Goal: Complete application form: Complete application form

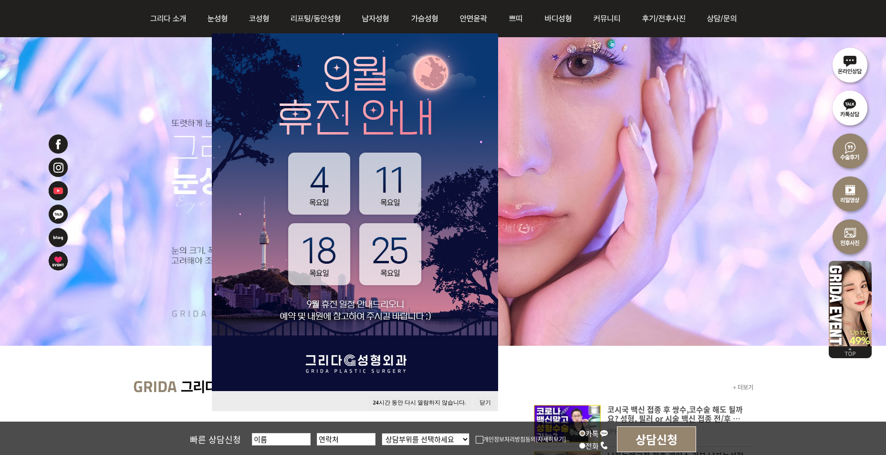
scroll to position [95, 0]
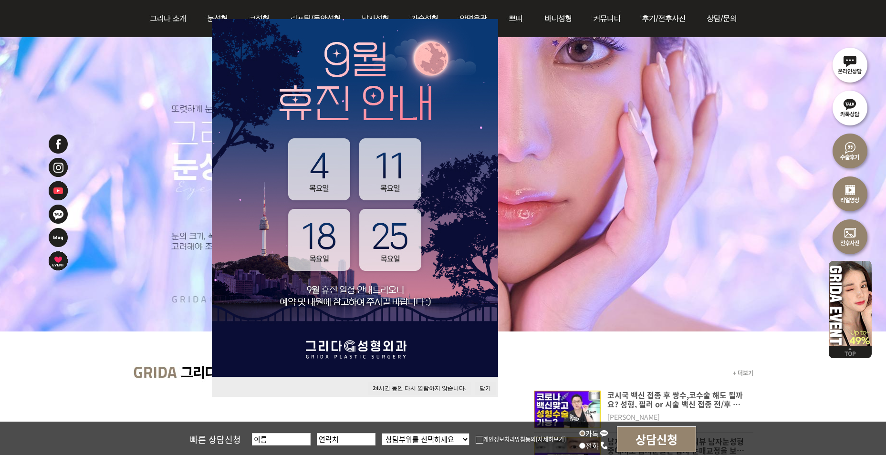
click at [484, 390] on button "닫기" at bounding box center [485, 388] width 21 height 13
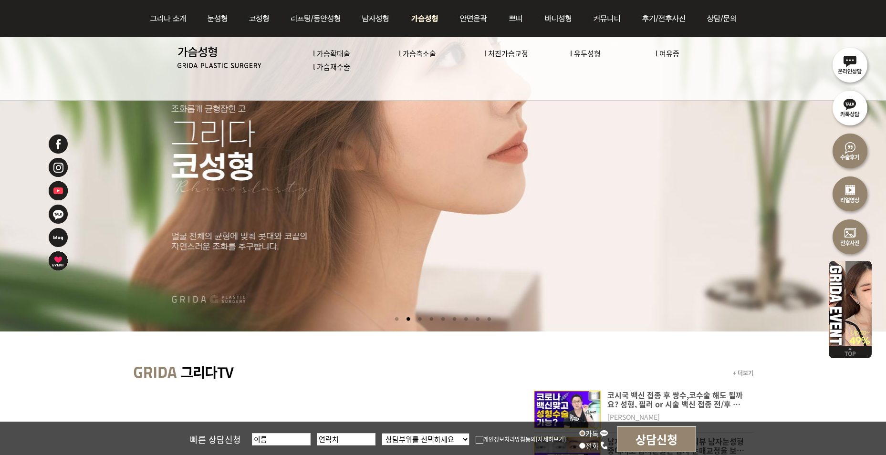
click at [346, 51] on link "l 가슴확대술" at bounding box center [331, 53] width 37 height 10
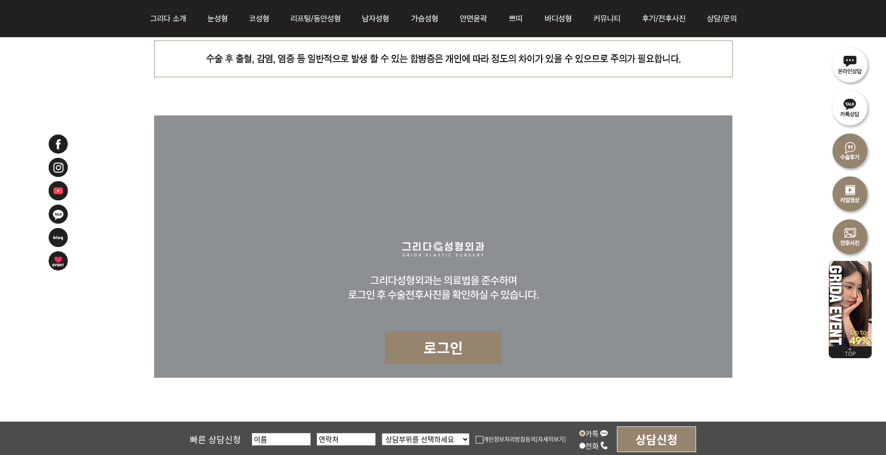
scroll to position [3616, 0]
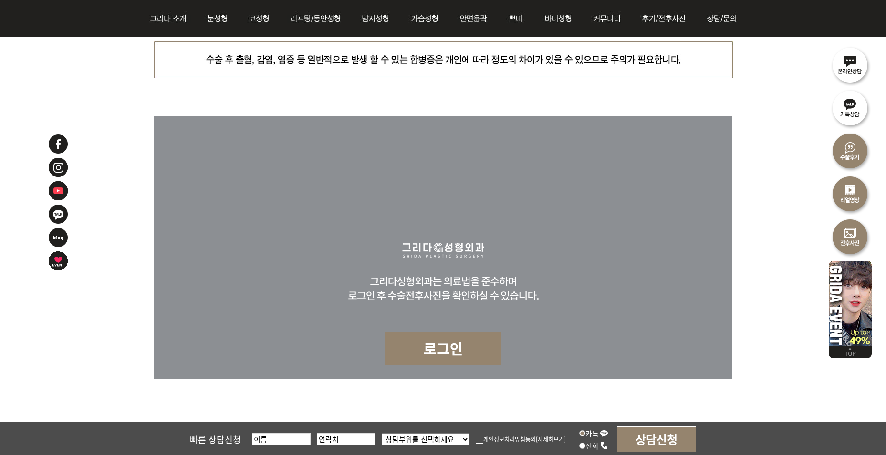
click at [848, 61] on img at bounding box center [850, 64] width 43 height 43
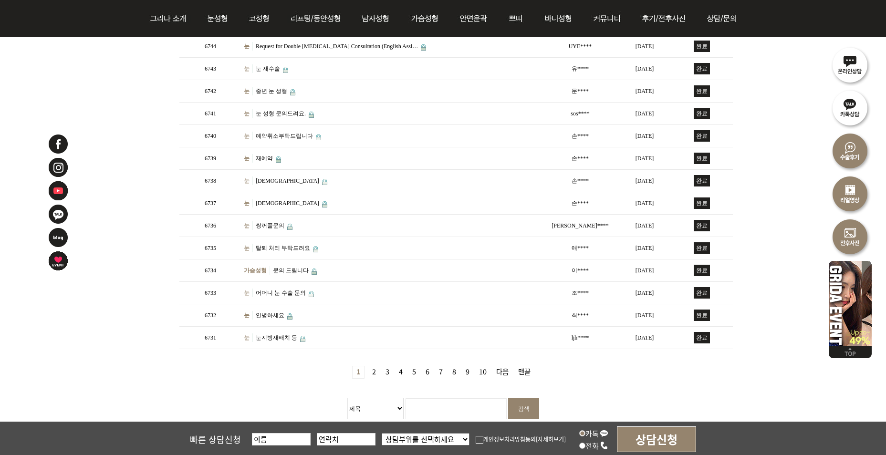
scroll to position [239, 0]
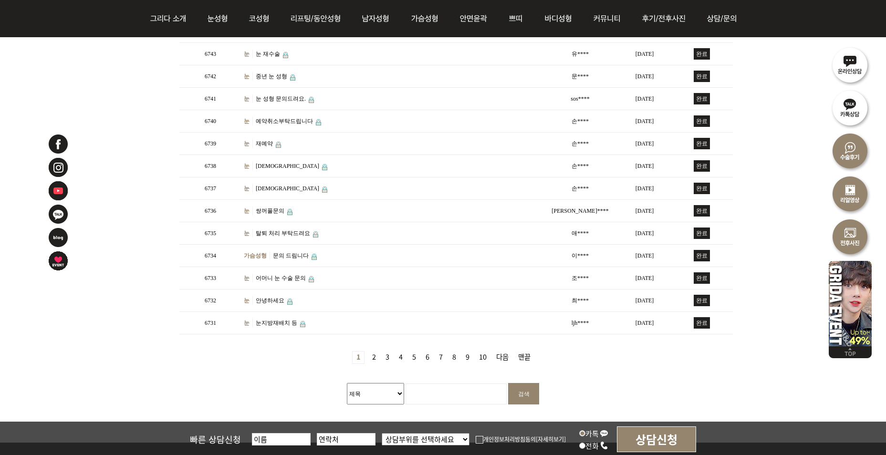
click at [294, 435] on input "text" at bounding box center [281, 439] width 59 height 12
type input "강혜정"
click at [355, 439] on input "text" at bounding box center [346, 439] width 59 height 12
type input "01025854765"
click at [425, 437] on select "상담부위를 선택하세요 눈 코 동안/리프팅 가슴성형 안면윤곽 피부/쁘띠 바디성형" at bounding box center [426, 439] width 88 height 12
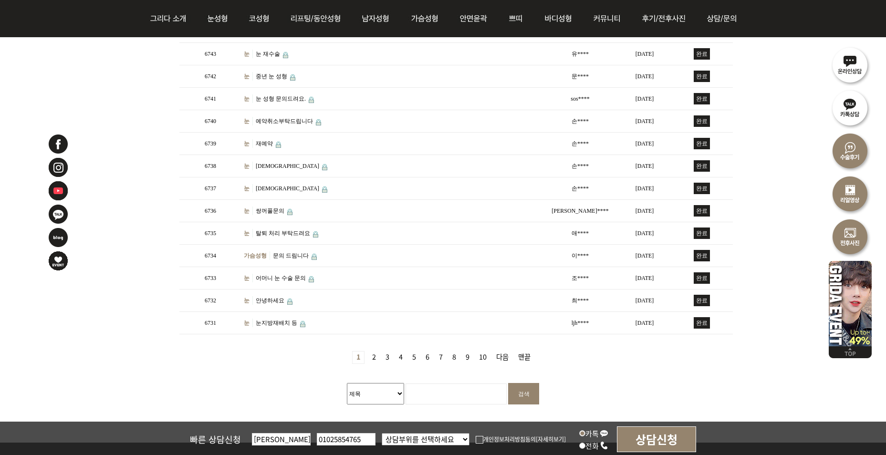
select select "가슴성형"
click at [382, 433] on select "상담부위를 선택하세요 눈 코 동안/리프팅 가슴성형 안면윤곽 피부/쁘띠 바디성형" at bounding box center [426, 439] width 88 height 12
click at [476, 439] on img at bounding box center [480, 440] width 8 height 8
click at [0, 0] on input "개인정보처리방침동의" at bounding box center [0, 0] width 0 height 0
click at [663, 436] on input "상담신청" at bounding box center [656, 440] width 79 height 26
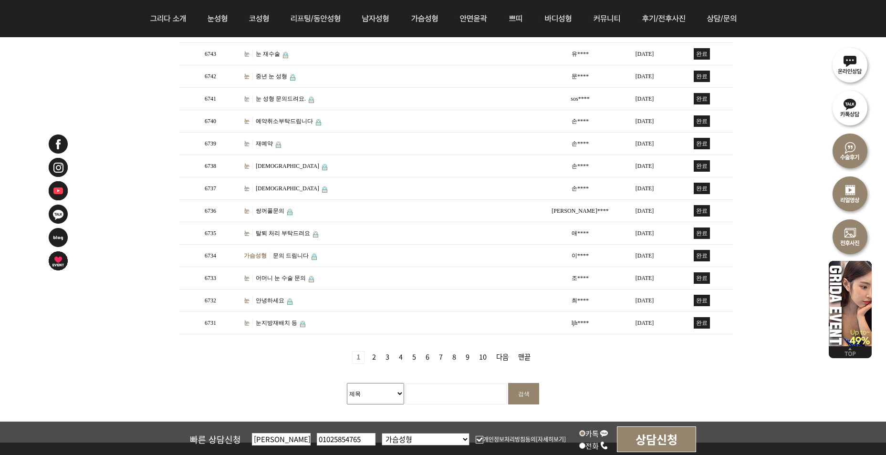
click at [362, 440] on input "01025854765" at bounding box center [346, 439] width 59 height 12
type input "010-2585-4765"
click at [663, 442] on input "상담신청" at bounding box center [656, 440] width 79 height 26
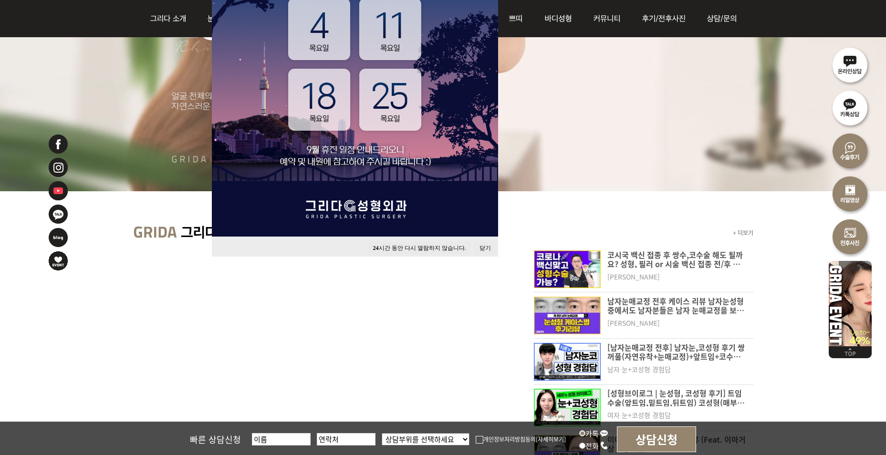
scroll to position [239, 0]
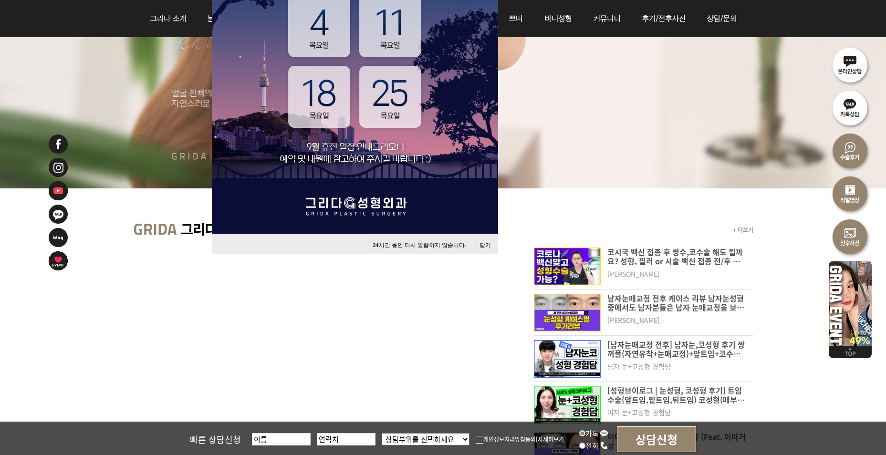
click at [482, 244] on button "닫기" at bounding box center [485, 245] width 21 height 13
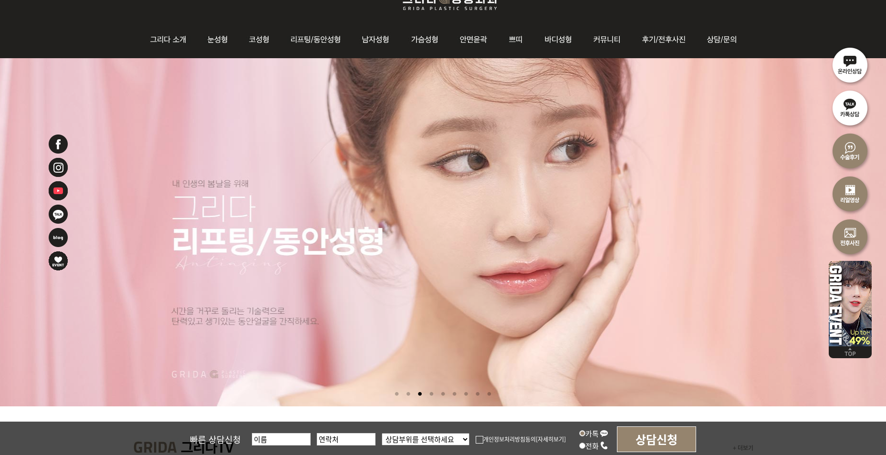
scroll to position [0, 0]
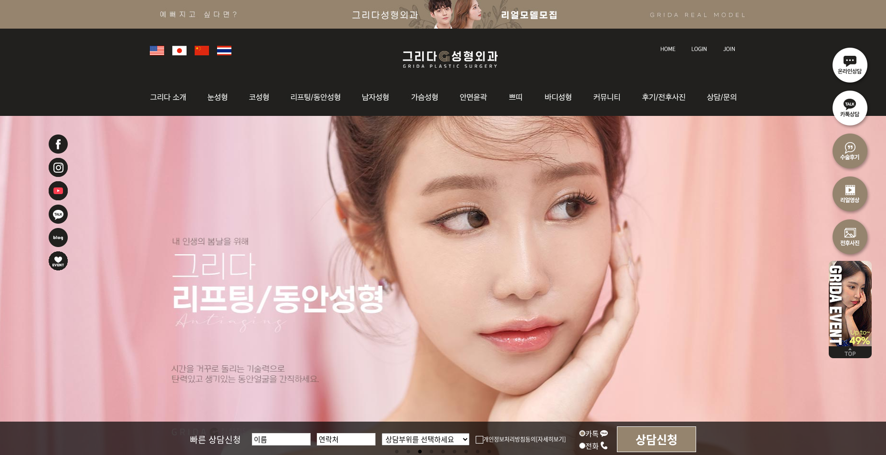
click at [544, 13] on img at bounding box center [454, 14] width 908 height 29
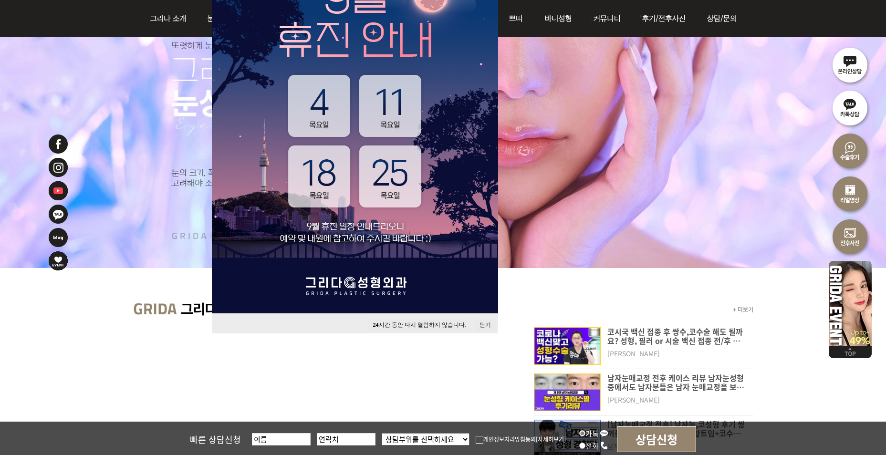
scroll to position [191, 0]
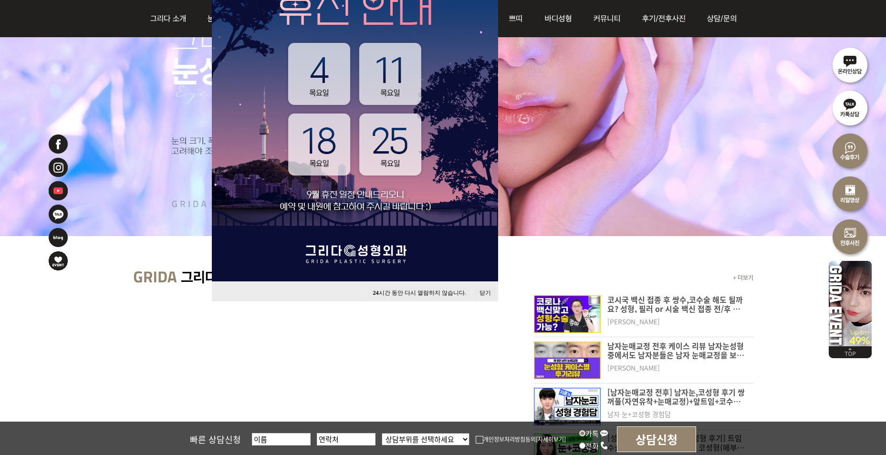
click at [482, 288] on button "닫기" at bounding box center [485, 293] width 21 height 13
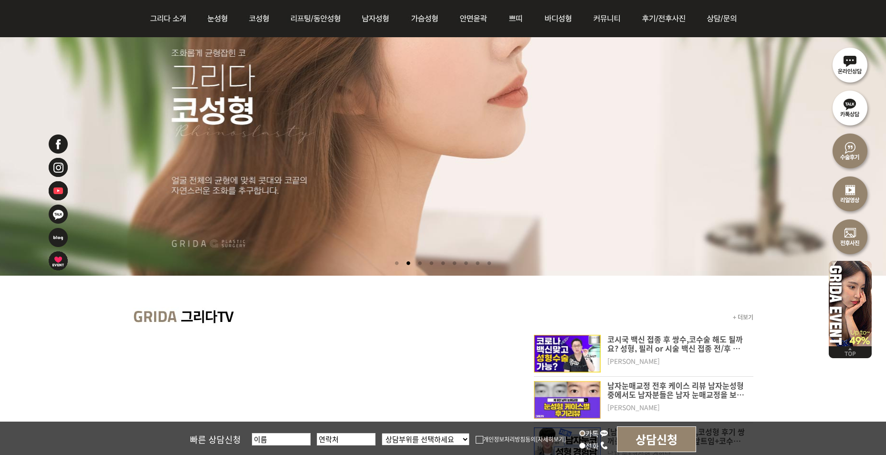
scroll to position [48, 0]
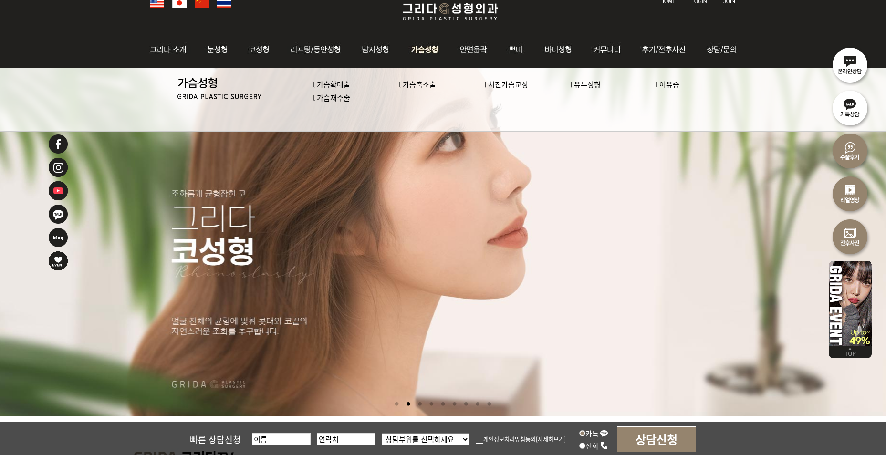
click at [420, 47] on img at bounding box center [425, 49] width 49 height 37
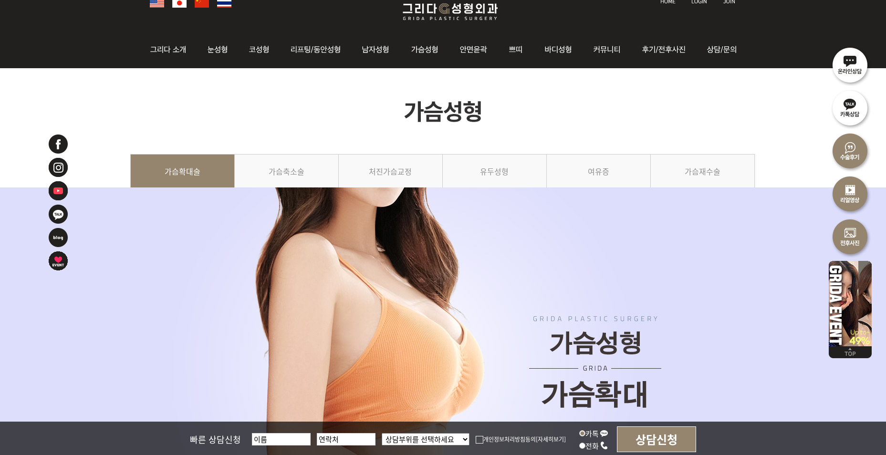
scroll to position [239, 0]
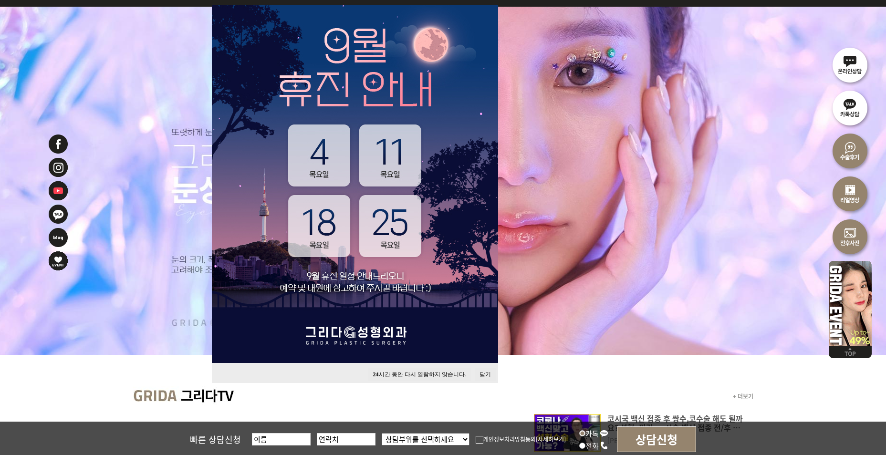
scroll to position [191, 0]
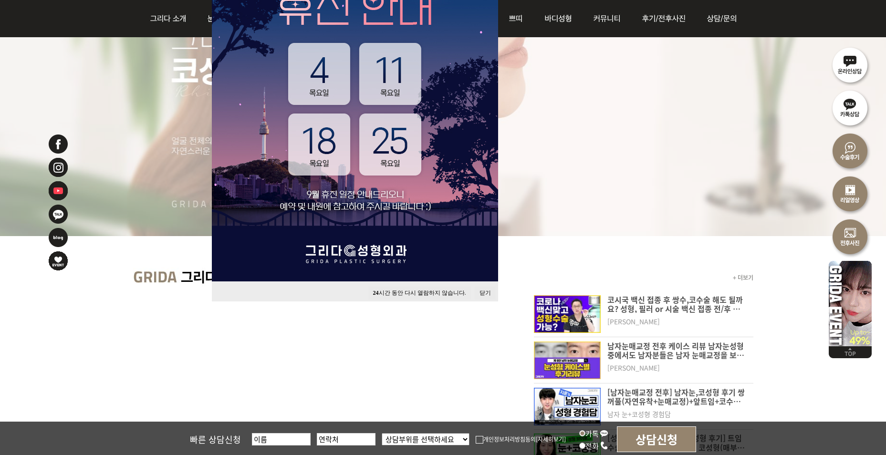
click at [490, 288] on button "닫기" at bounding box center [485, 293] width 21 height 13
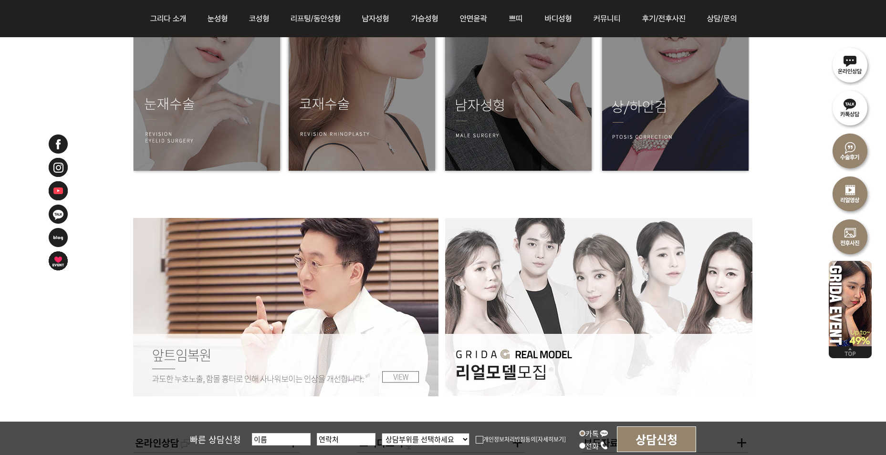
scroll to position [1384, 0]
